Goal: Transaction & Acquisition: Subscribe to service/newsletter

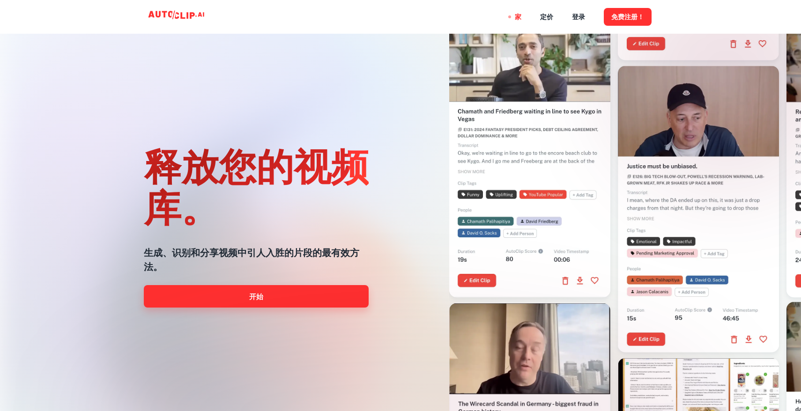
click at [255, 297] on font "开始" at bounding box center [256, 297] width 14 height 8
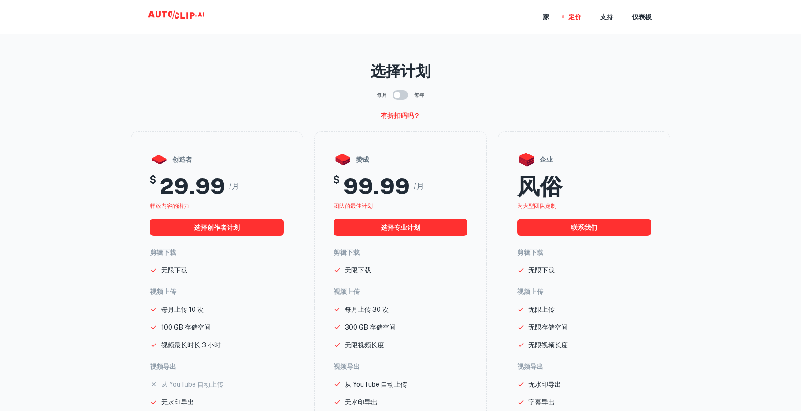
click at [181, 10] on icon at bounding box center [178, 16] width 94 height 19
